Goal: Task Accomplishment & Management: Complete application form

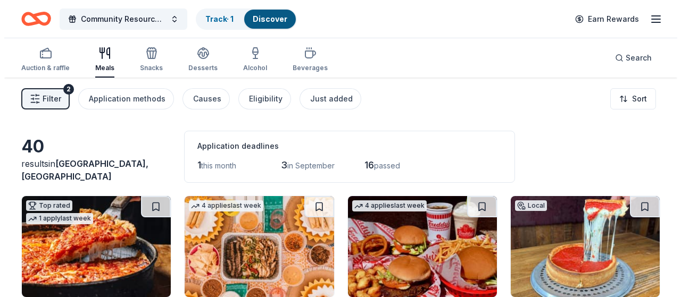
scroll to position [319, 0]
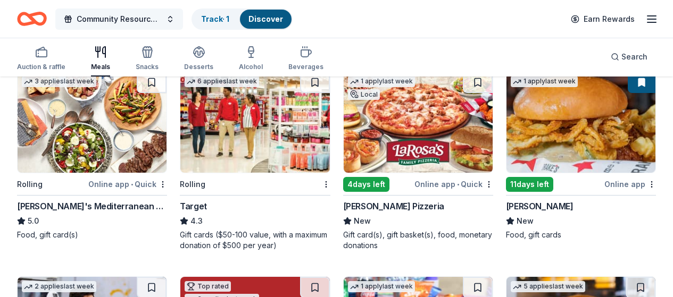
click at [162, 19] on span "Community Resource Fair" at bounding box center [119, 19] width 85 height 13
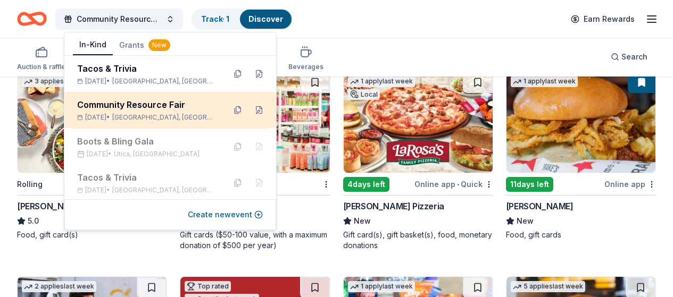
click at [131, 110] on div "Community Resource Fair" at bounding box center [146, 104] width 139 height 13
click at [251, 110] on button at bounding box center [258, 110] width 17 height 17
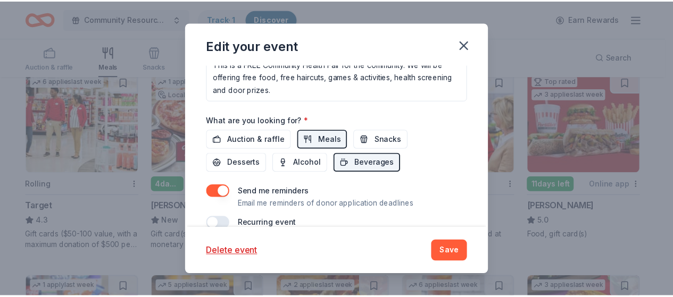
scroll to position [413, 0]
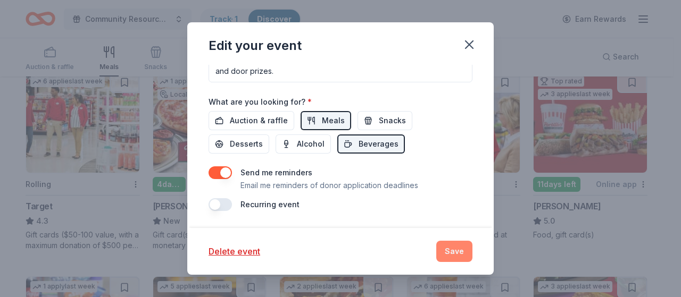
click at [450, 249] on button "Save" at bounding box center [454, 251] width 36 height 21
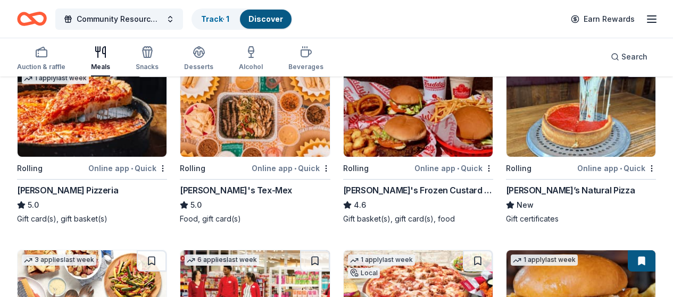
scroll to position [160, 0]
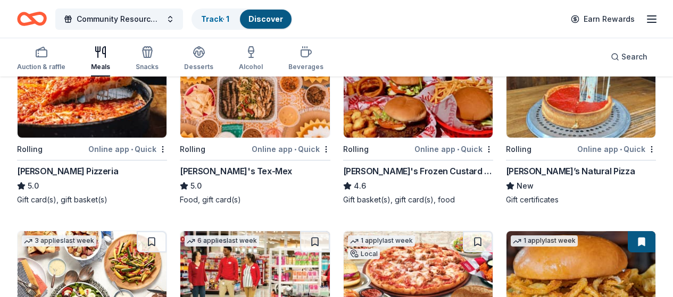
click at [213, 108] on img at bounding box center [254, 87] width 149 height 101
click at [621, 53] on span "Search" at bounding box center [634, 57] width 26 height 13
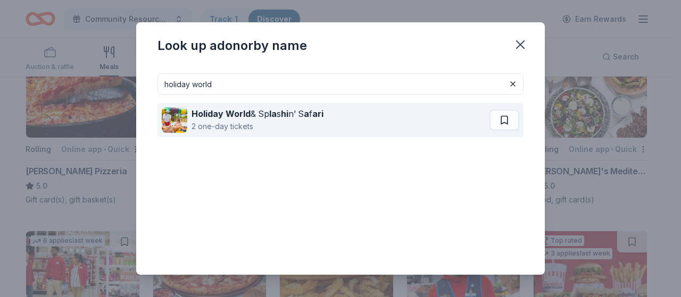
type input "holiday world"
click at [295, 112] on div "Holiday World & Sp la s hi n’ S a f ari" at bounding box center [257, 113] width 132 height 13
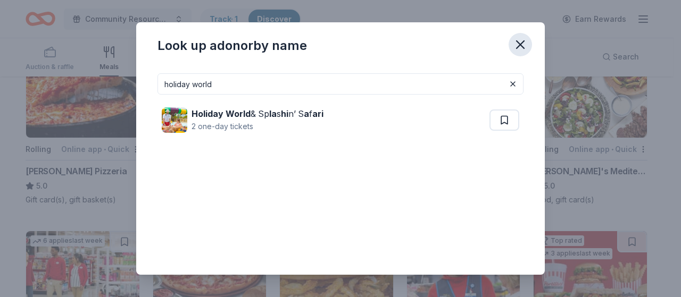
click at [522, 43] on icon "button" at bounding box center [519, 44] width 7 height 7
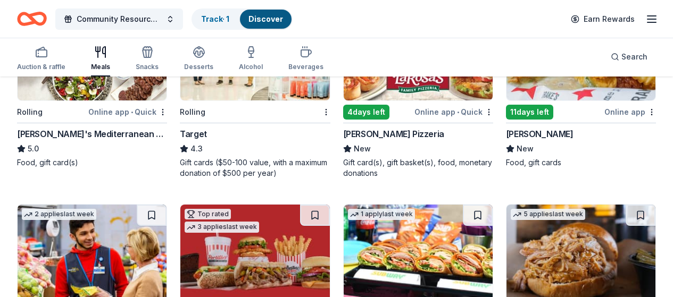
scroll to position [372, 0]
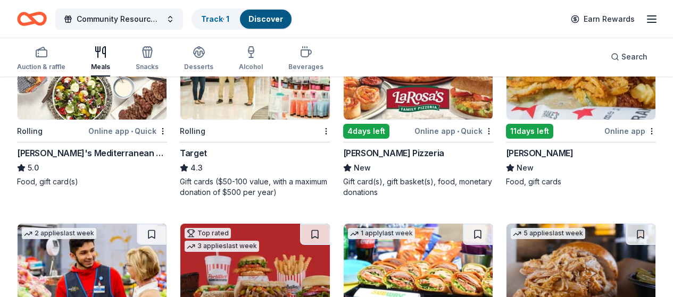
click at [506, 130] on div "11 days left" at bounding box center [529, 131] width 47 height 15
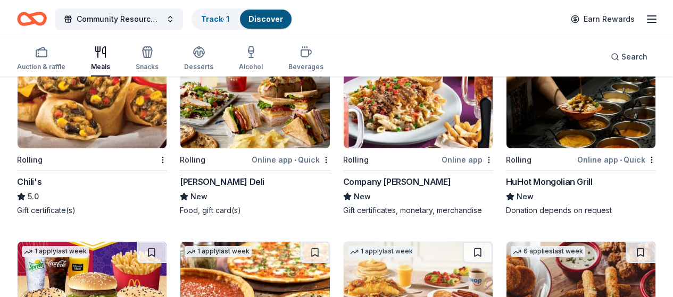
scroll to position [744, 0]
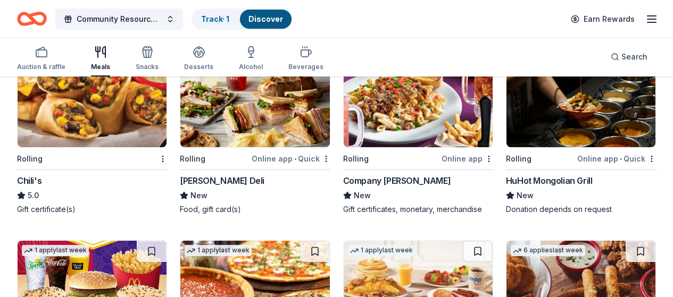
click at [166, 241] on img at bounding box center [92, 291] width 149 height 101
click at [480, 241] on img at bounding box center [417, 291] width 149 height 101
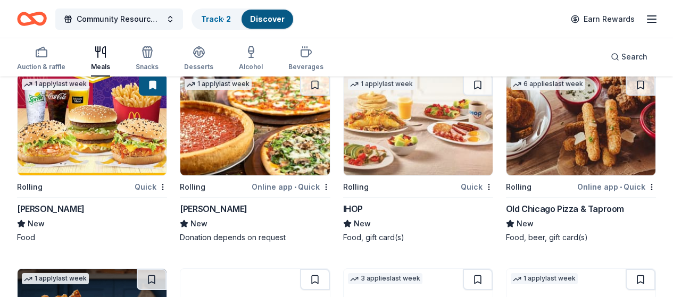
scroll to position [904, 0]
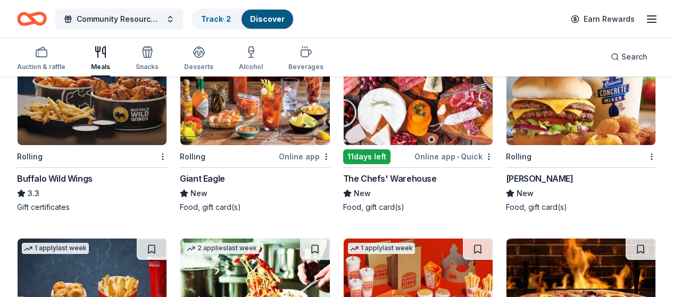
scroll to position [1147, 0]
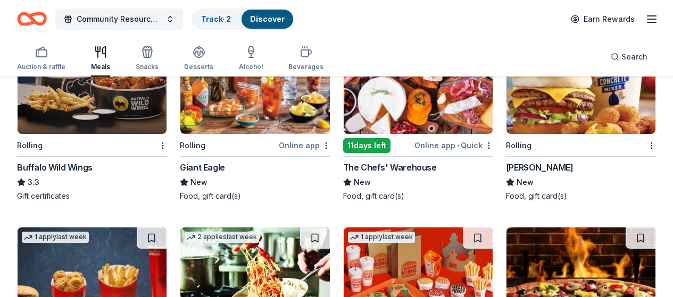
click at [343, 228] on img at bounding box center [417, 278] width 149 height 101
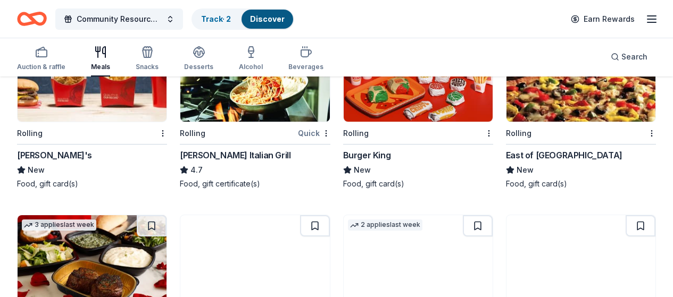
scroll to position [1360, 0]
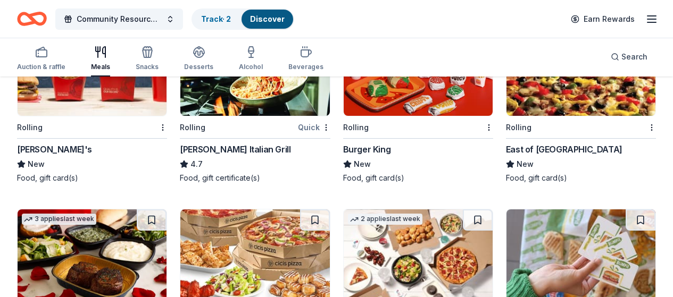
click at [343, 209] on img at bounding box center [417, 259] width 149 height 101
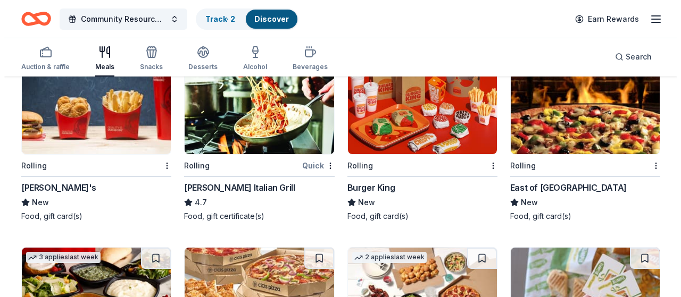
scroll to position [1313, 0]
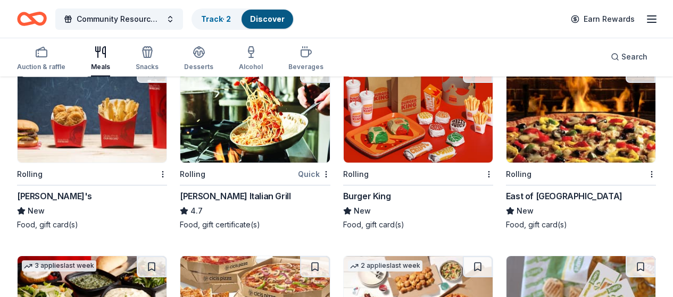
click at [602, 54] on button "Search" at bounding box center [629, 56] width 54 height 21
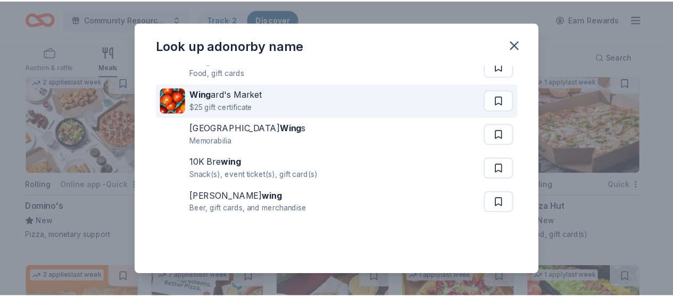
scroll to position [0, 0]
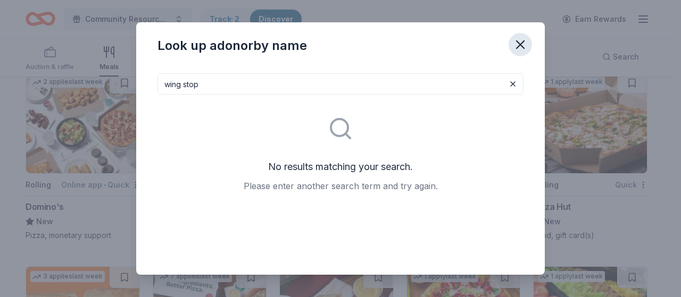
type input "wing stop"
click at [521, 45] on icon "button" at bounding box center [519, 44] width 7 height 7
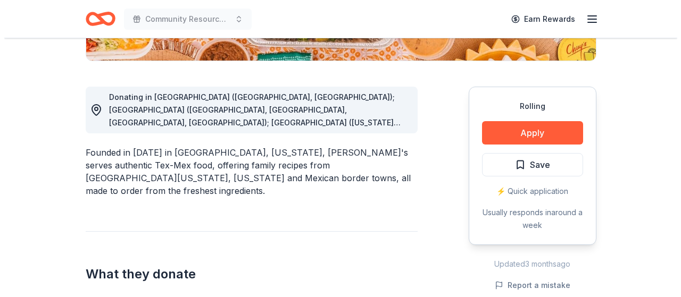
scroll to position [266, 0]
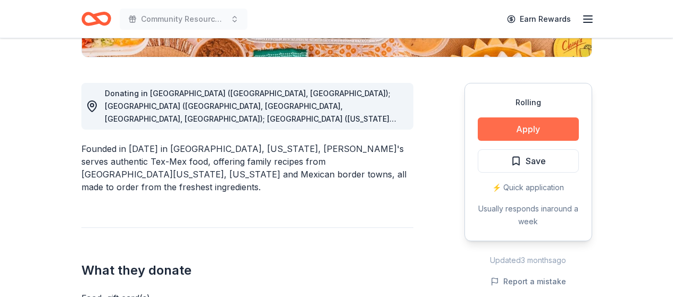
click at [551, 125] on button "Apply" at bounding box center [527, 129] width 101 height 23
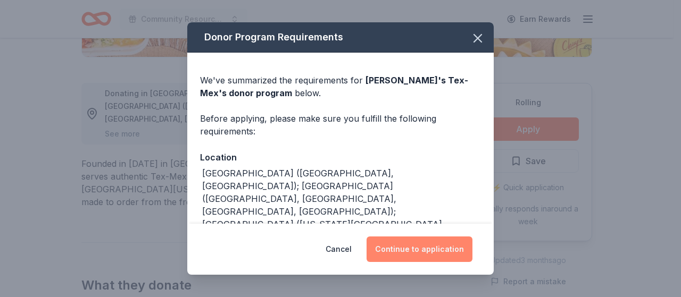
click at [424, 245] on button "Continue to application" at bounding box center [419, 250] width 106 height 26
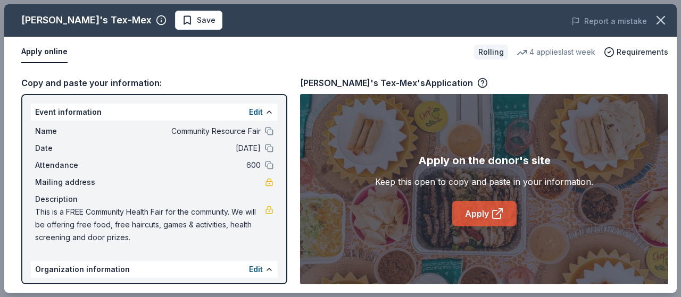
click at [499, 214] on icon at bounding box center [497, 213] width 13 height 13
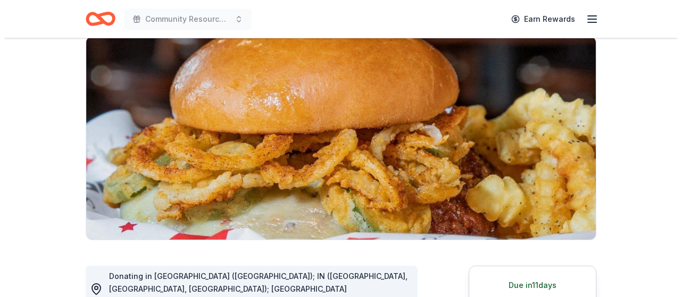
scroll to position [160, 0]
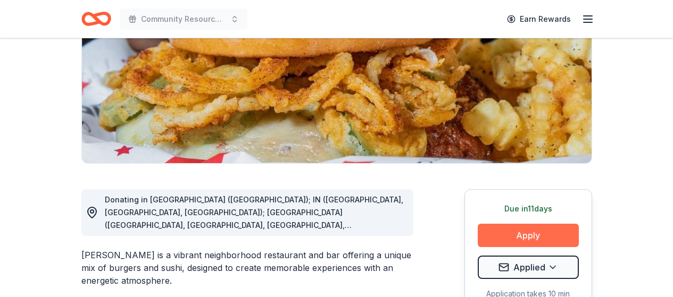
click at [529, 232] on button "Apply" at bounding box center [527, 235] width 101 height 23
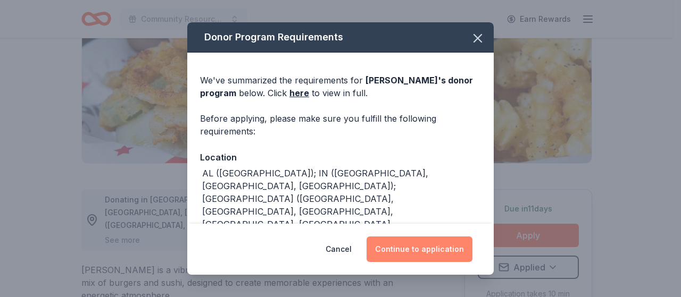
click at [427, 251] on button "Continue to application" at bounding box center [419, 250] width 106 height 26
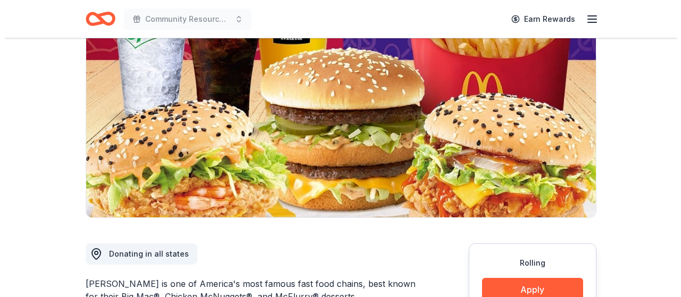
scroll to position [160, 0]
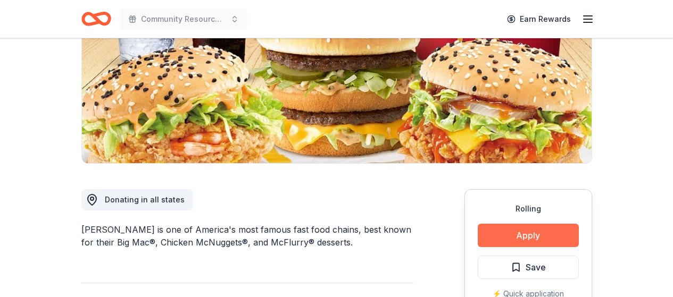
click at [546, 234] on button "Apply" at bounding box center [527, 235] width 101 height 23
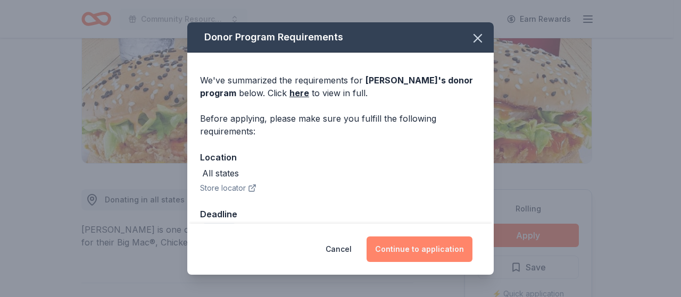
click at [429, 247] on button "Continue to application" at bounding box center [419, 250] width 106 height 26
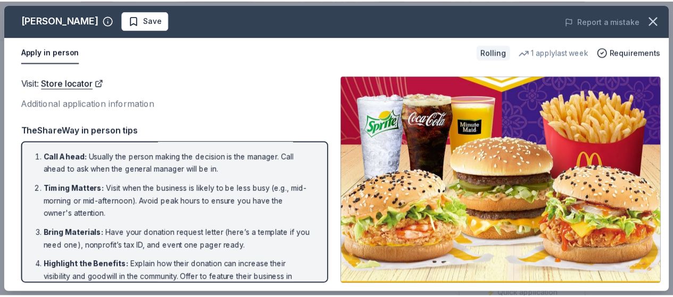
scroll to position [0, 0]
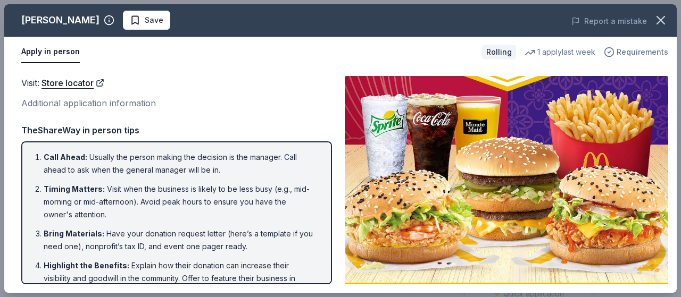
click at [646, 49] on span "Requirements" at bounding box center [642, 52] width 52 height 13
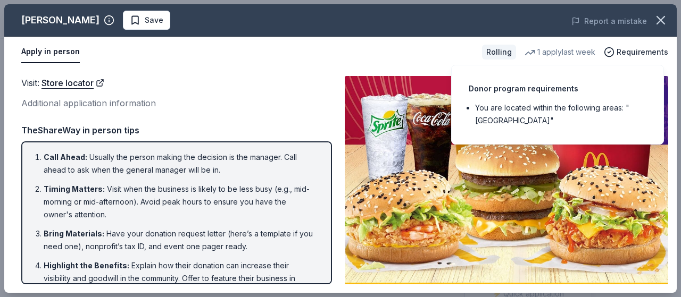
click at [356, 64] on div "Apply in person Rolling 1 apply last week Requirements" at bounding box center [340, 52] width 672 height 31
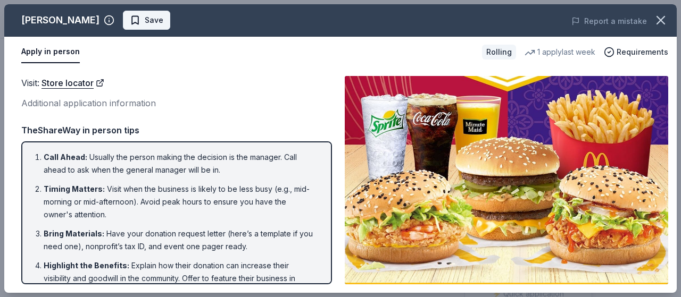
click at [145, 20] on span "Save" at bounding box center [154, 20] width 19 height 13
click at [660, 16] on icon "button" at bounding box center [660, 20] width 15 height 15
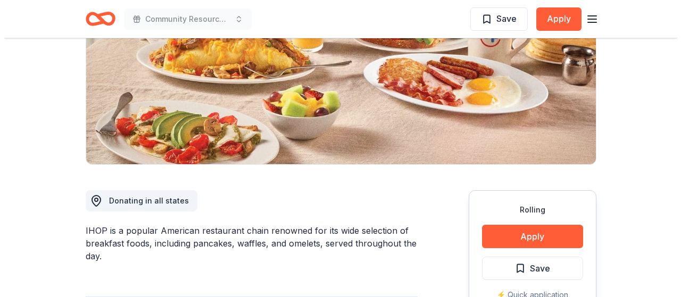
scroll to position [160, 0]
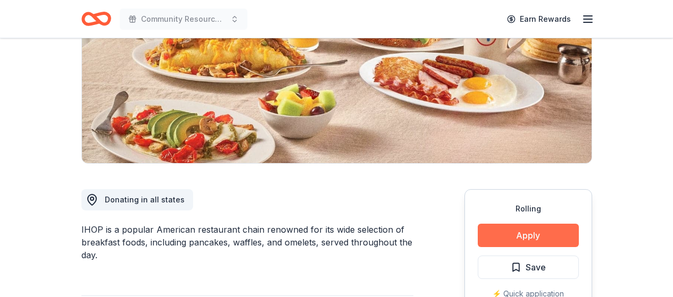
click at [540, 235] on button "Apply" at bounding box center [527, 235] width 101 height 23
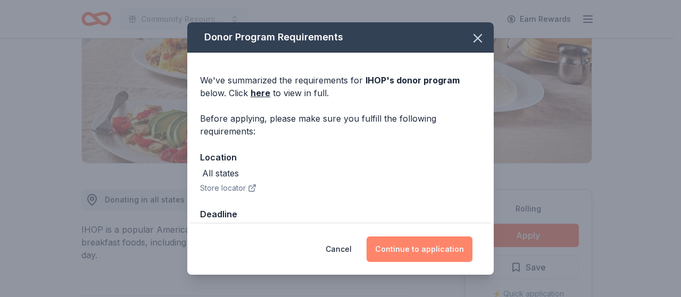
click at [429, 250] on button "Continue to application" at bounding box center [419, 250] width 106 height 26
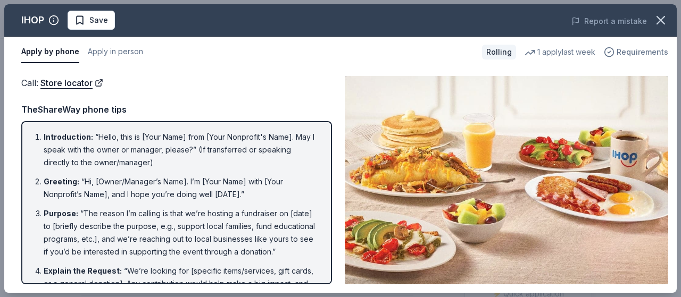
click at [633, 51] on span "Requirements" at bounding box center [642, 52] width 52 height 13
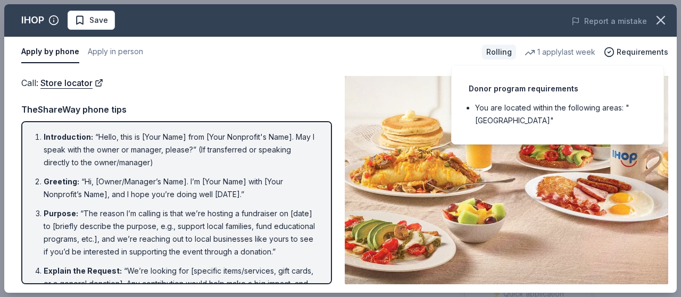
click at [235, 75] on div "Call : Store locator Call : Store locator TheShareWay phone tips Introduction :…" at bounding box center [340, 180] width 672 height 225
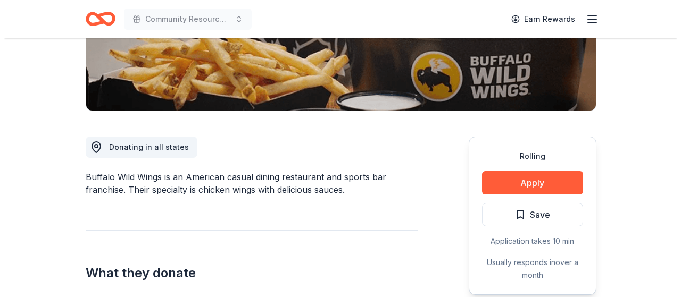
scroll to position [213, 0]
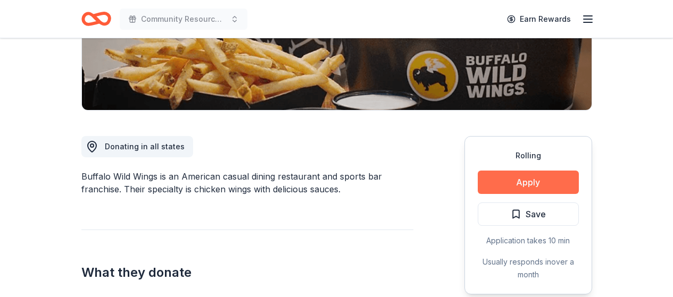
click at [524, 186] on button "Apply" at bounding box center [527, 182] width 101 height 23
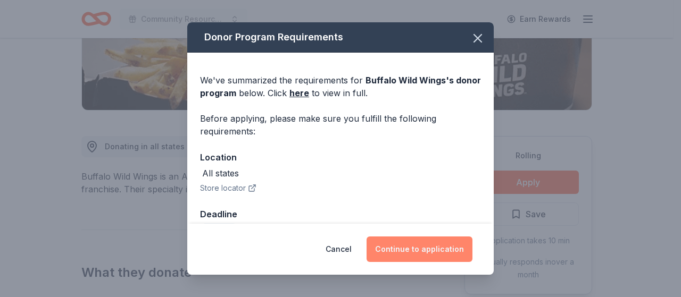
click at [418, 248] on button "Continue to application" at bounding box center [419, 250] width 106 height 26
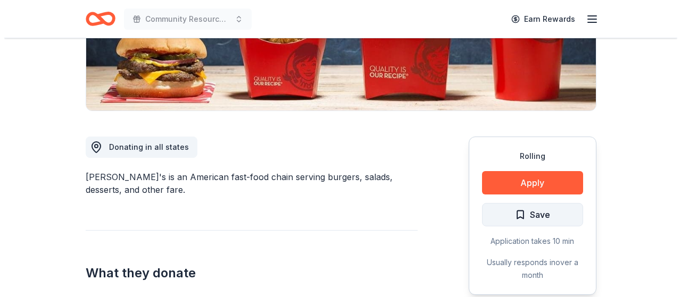
scroll to position [213, 0]
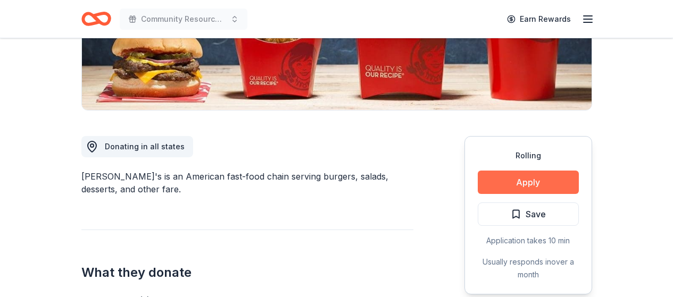
click at [538, 179] on button "Apply" at bounding box center [527, 182] width 101 height 23
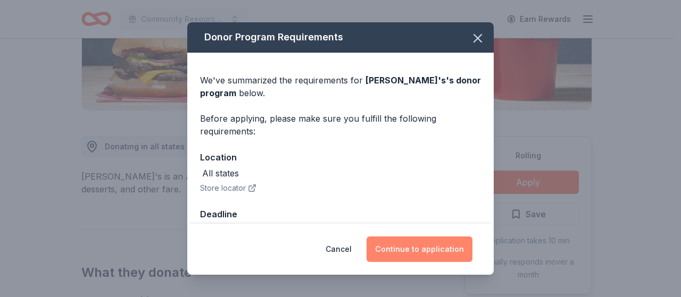
click at [421, 246] on button "Continue to application" at bounding box center [419, 250] width 106 height 26
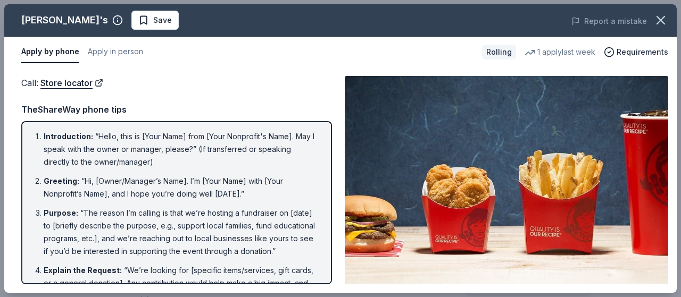
scroll to position [0, 0]
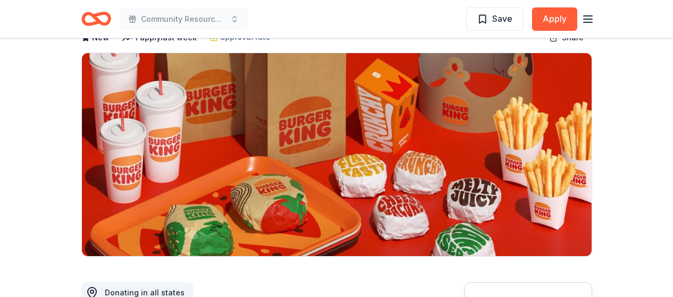
scroll to position [160, 0]
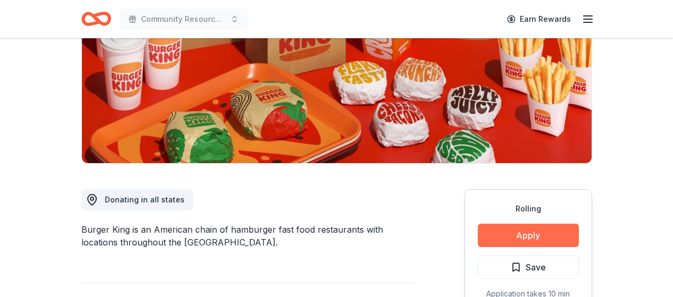
click at [541, 246] on button "Apply" at bounding box center [527, 235] width 101 height 23
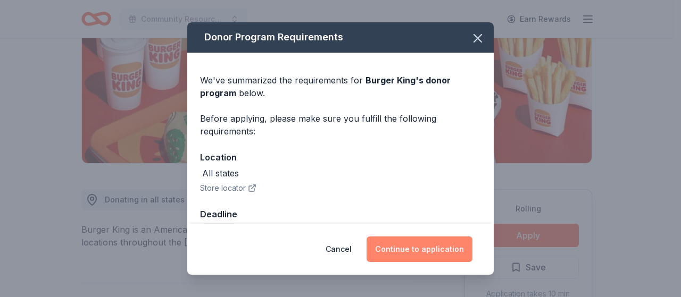
click at [391, 256] on button "Continue to application" at bounding box center [419, 250] width 106 height 26
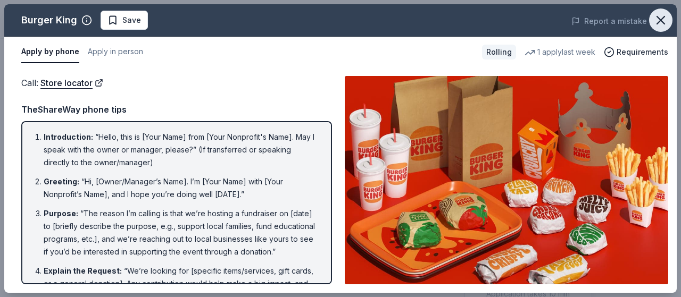
click at [656, 17] on icon "button" at bounding box center [660, 20] width 15 height 15
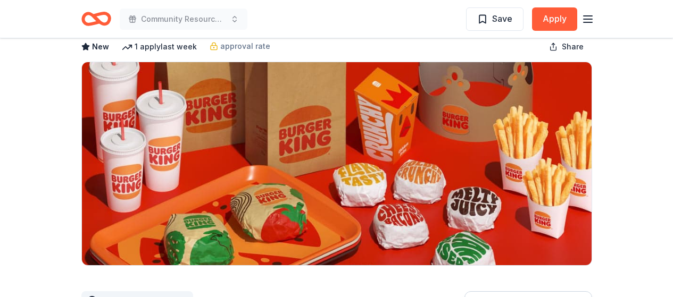
scroll to position [0, 0]
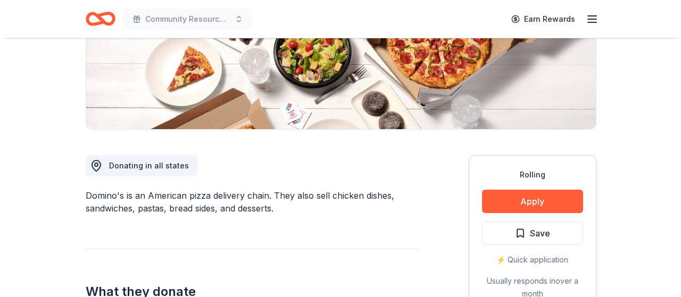
scroll to position [213, 0]
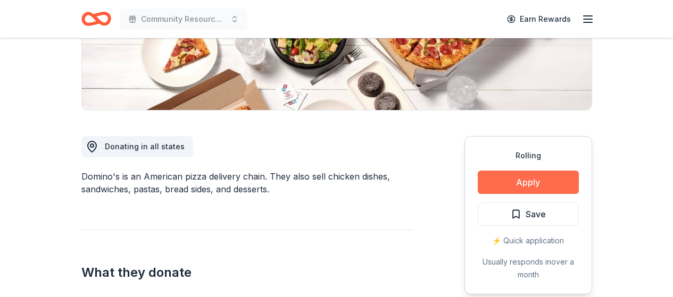
click at [511, 174] on button "Apply" at bounding box center [527, 182] width 101 height 23
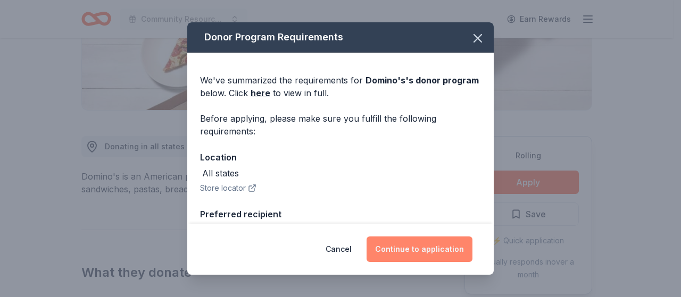
click at [415, 250] on button "Continue to application" at bounding box center [419, 250] width 106 height 26
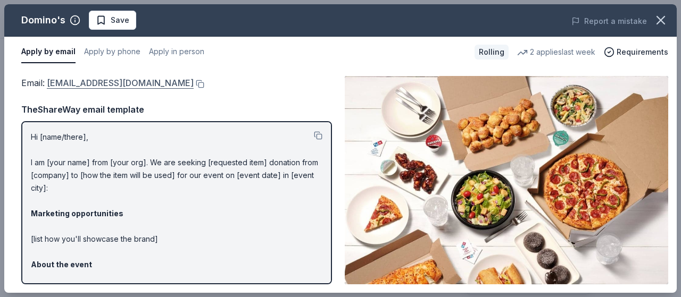
click at [130, 83] on link "communitygiving@dominos.com" at bounding box center [120, 83] width 147 height 14
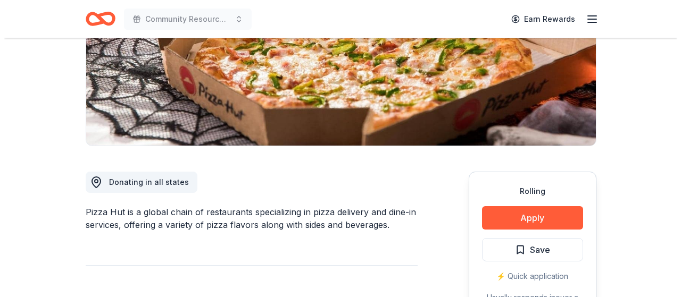
scroll to position [213, 0]
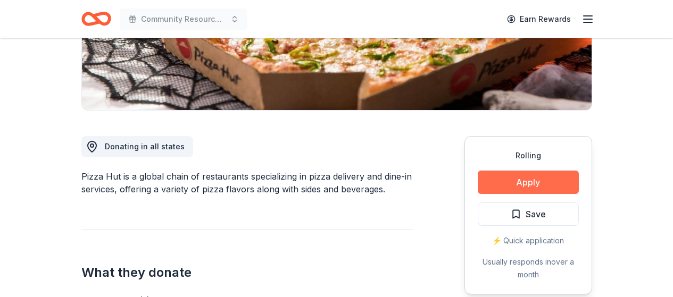
click at [508, 183] on button "Apply" at bounding box center [527, 182] width 101 height 23
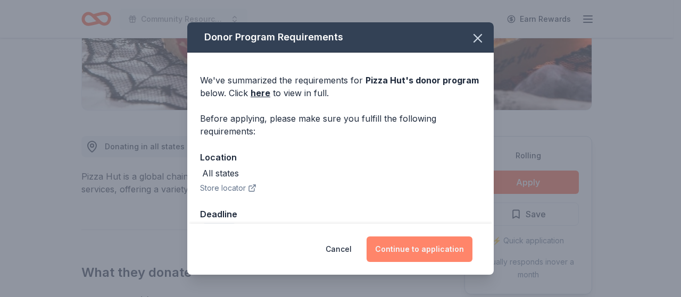
click at [422, 248] on button "Continue to application" at bounding box center [419, 250] width 106 height 26
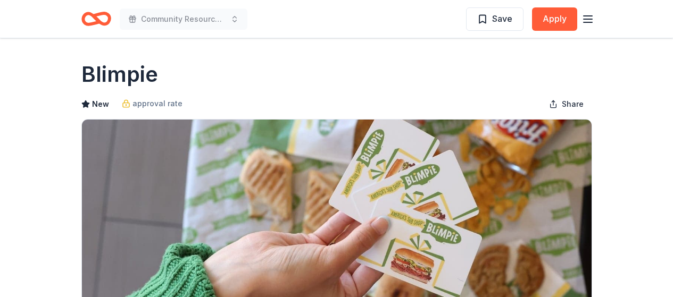
scroll to position [160, 0]
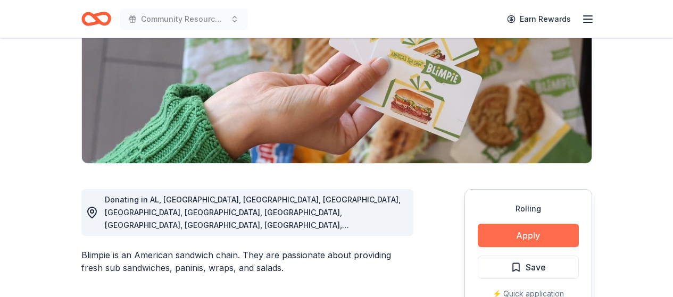
click at [522, 239] on button "Apply" at bounding box center [527, 235] width 101 height 23
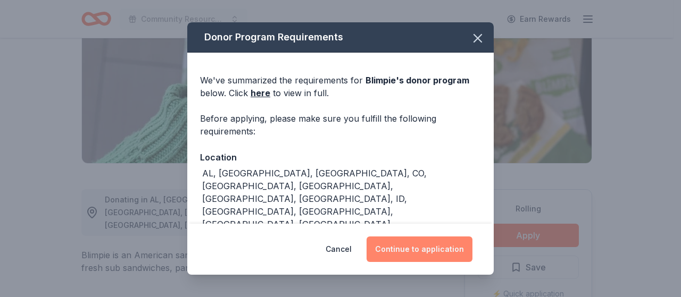
click at [425, 240] on button "Continue to application" at bounding box center [419, 250] width 106 height 26
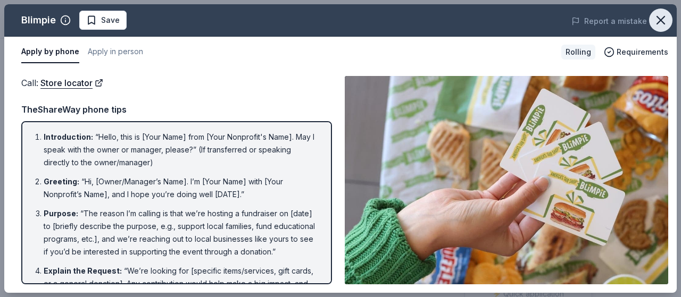
click at [656, 21] on icon "button" at bounding box center [660, 20] width 15 height 15
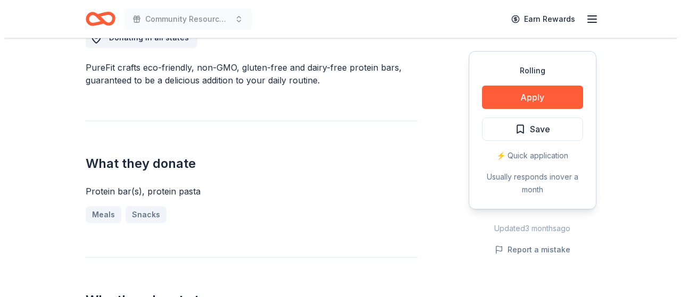
scroll to position [319, 0]
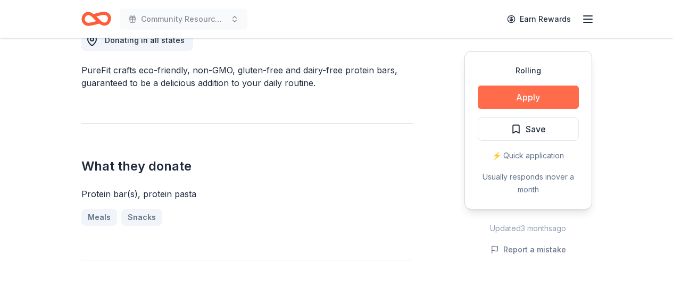
click at [529, 95] on button "Apply" at bounding box center [527, 97] width 101 height 23
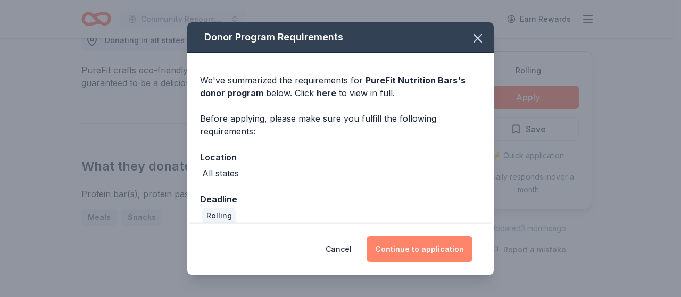
click at [431, 254] on button "Continue to application" at bounding box center [419, 250] width 106 height 26
